Goal: Transaction & Acquisition: Purchase product/service

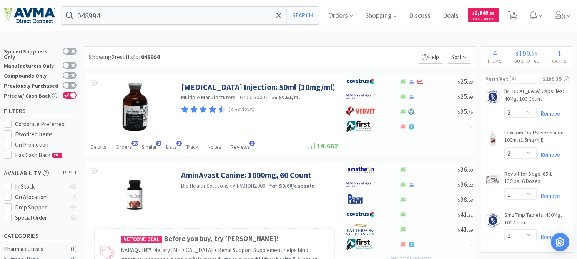
select select "2"
select select "1"
select select "2"
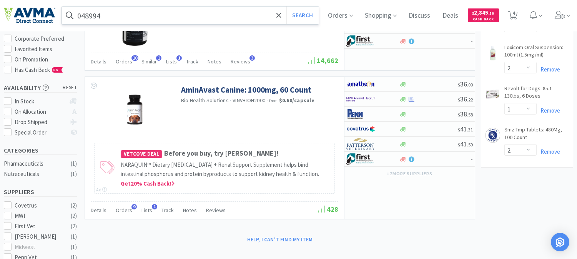
click at [112, 16] on input "048994" at bounding box center [190, 16] width 257 height 18
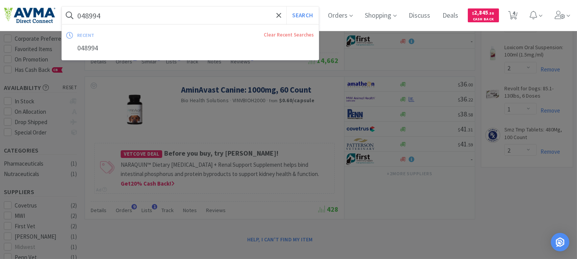
click at [116, 17] on input "048994" at bounding box center [190, 16] width 257 height 18
drag, startPoint x: 116, startPoint y: 17, endPoint x: 57, endPoint y: 17, distance: 59.2
click at [57, 17] on div "048994 Search recent Clear Recent Searches 048994 Orders Shopping Discuss Discu…" at bounding box center [288, 15] width 569 height 31
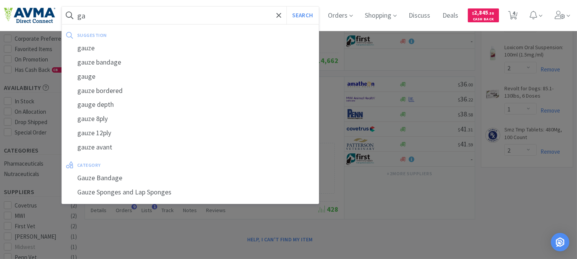
type input "g"
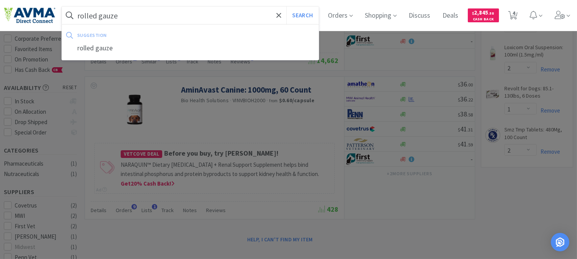
click at [286, 7] on button "Search" at bounding box center [302, 16] width 32 height 18
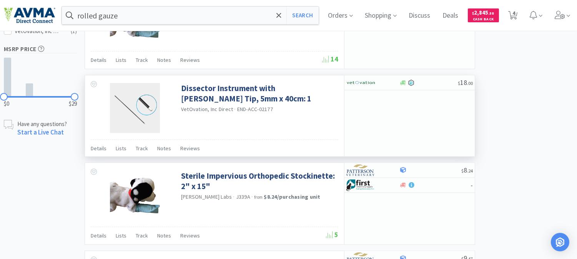
scroll to position [434, 0]
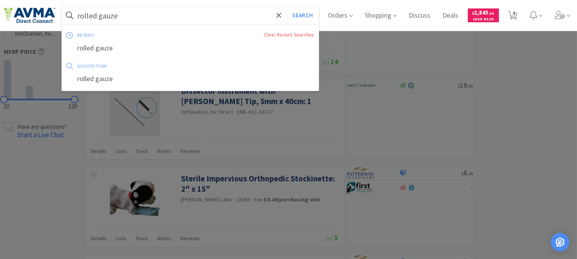
click at [144, 14] on input "rolled gauze" at bounding box center [190, 16] width 257 height 18
paste input "034975"
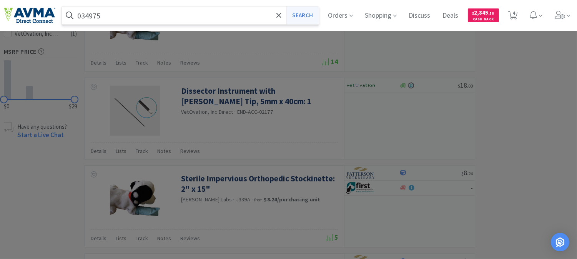
type input "034975"
click at [306, 13] on button "Search" at bounding box center [302, 16] width 32 height 18
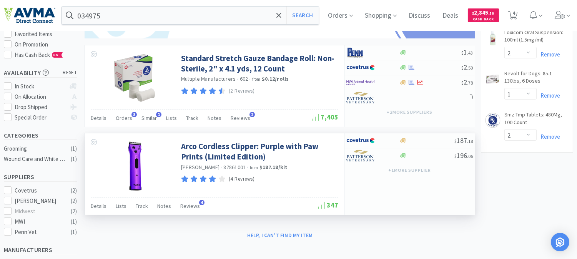
scroll to position [85, 0]
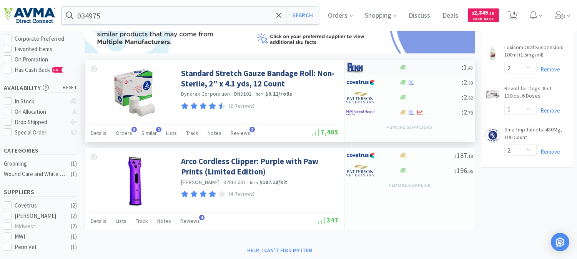
click at [350, 67] on img at bounding box center [360, 68] width 29 height 12
select select "1"
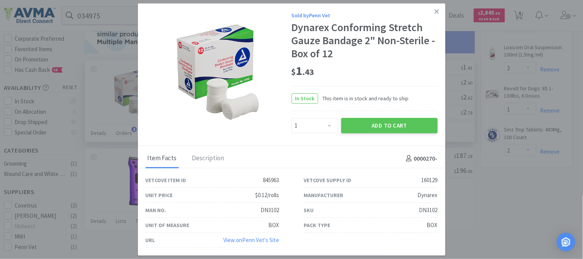
click at [423, 210] on div "DN3102" at bounding box center [428, 210] width 18 height 9
copy div "DN3102"
click at [390, 123] on button "Add to Cart" at bounding box center [389, 125] width 96 height 15
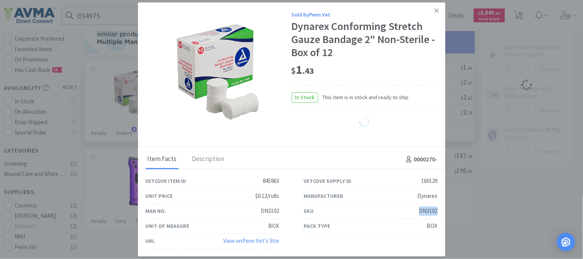
select select "1"
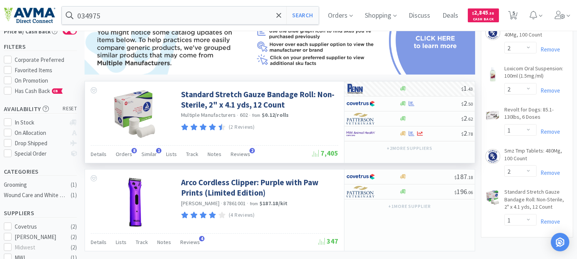
scroll to position [43, 0]
